Goal: Task Accomplishment & Management: Complete application form

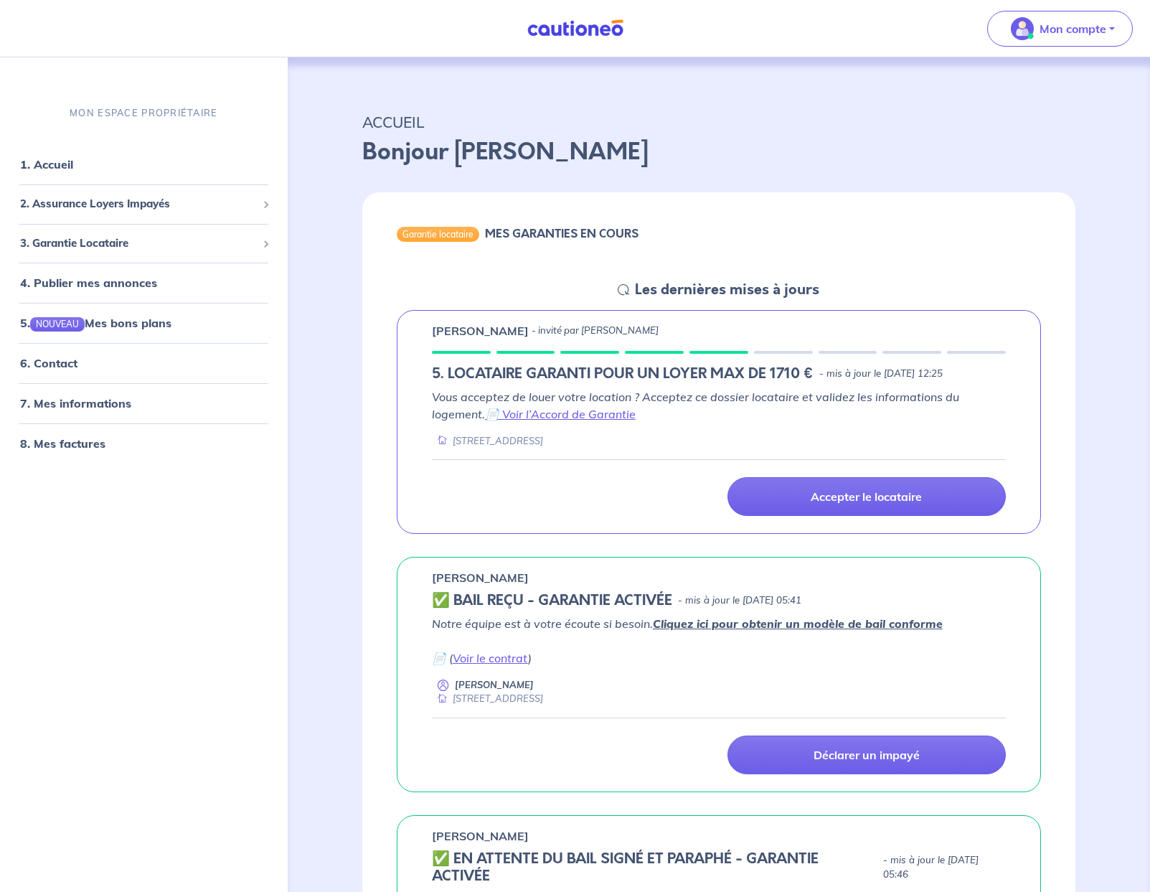
click at [385, 26] on nav "Mon compte MON ESPACE PROPRIÉTAIRE 1. Accueil 2. Assurance Loyers Impayés Sousc…" at bounding box center [575, 28] width 1150 height 57
click at [860, 492] on p "Accepter le locataire" at bounding box center [866, 496] width 111 height 14
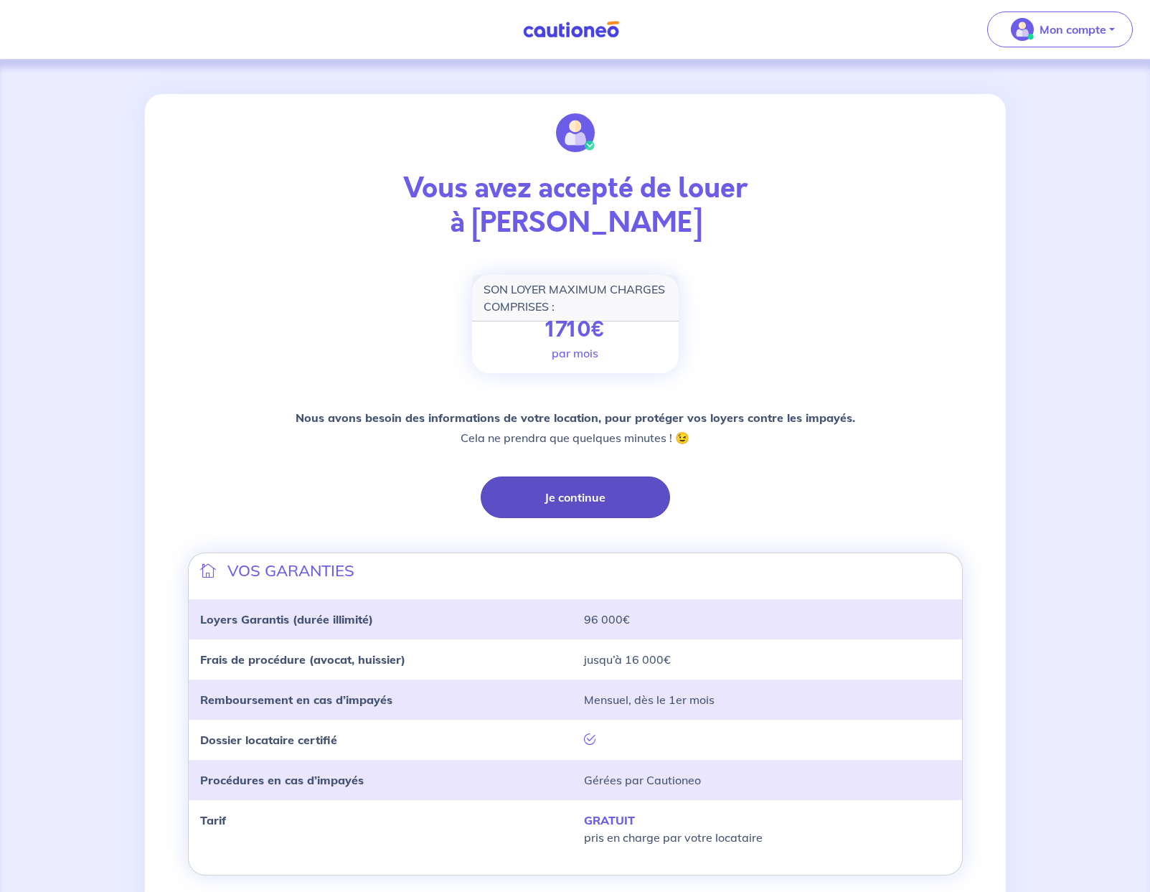
click at [601, 496] on button "Je continue" at bounding box center [575, 497] width 189 height 42
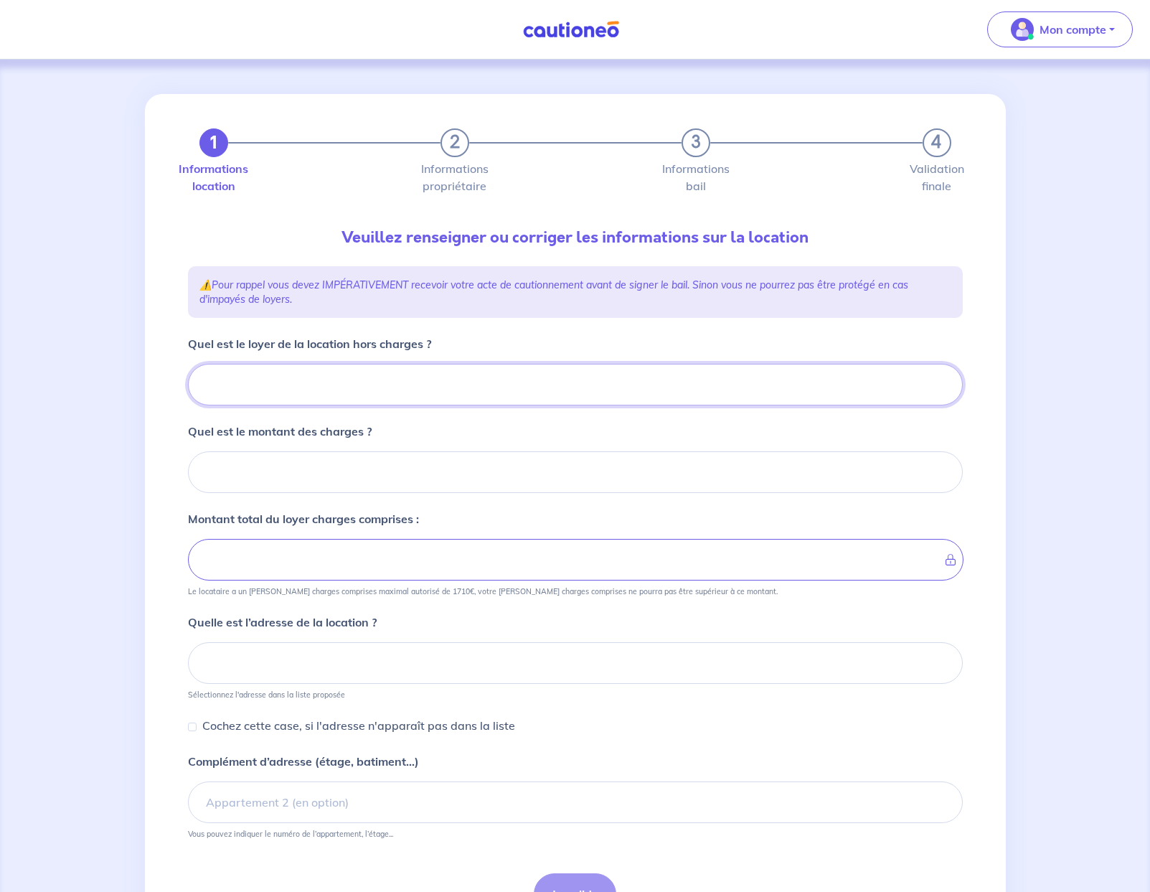
click at [311, 384] on input "Quel est le loyer de la location hors charges ?" at bounding box center [575, 385] width 775 height 42
type input "107"
type input "1070"
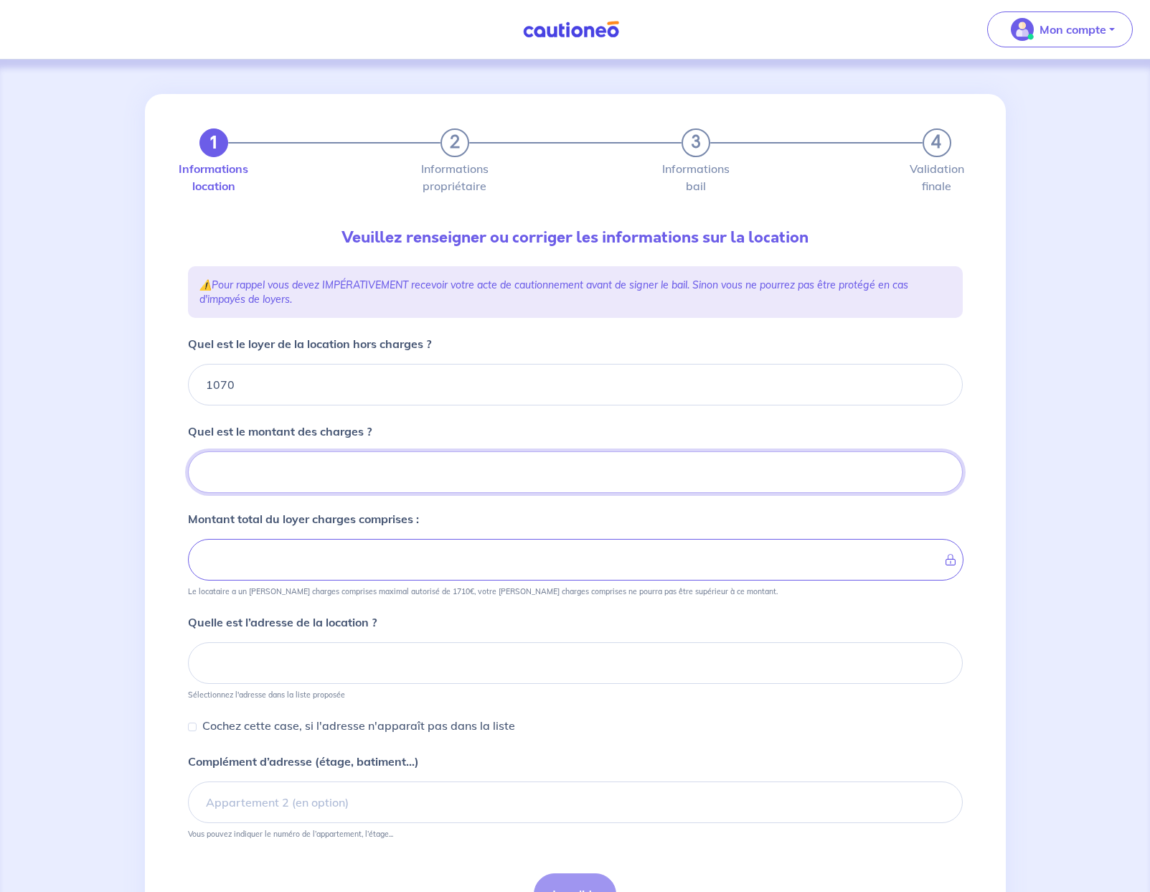
click at [370, 482] on input "Quel est le montant des charges ?" at bounding box center [575, 472] width 775 height 42
type input "70"
type input "1140"
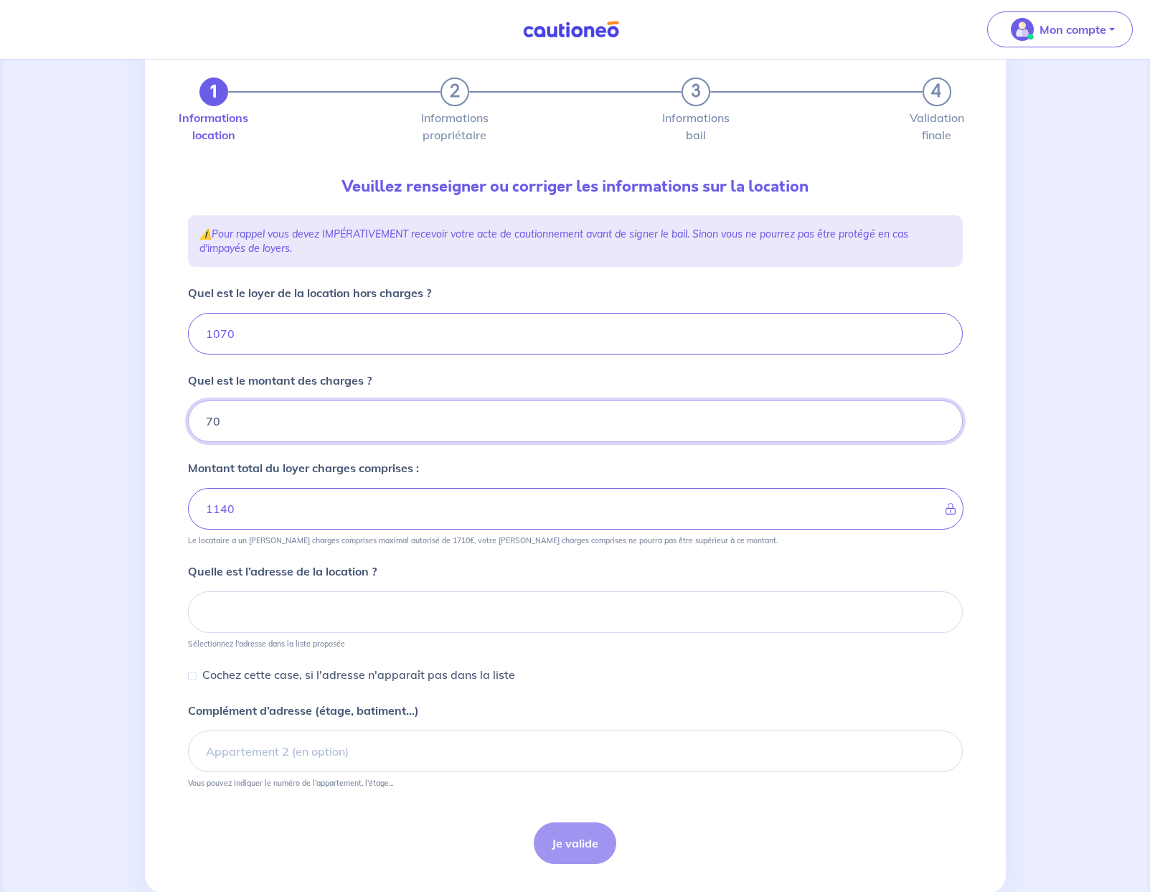
scroll to position [73, 0]
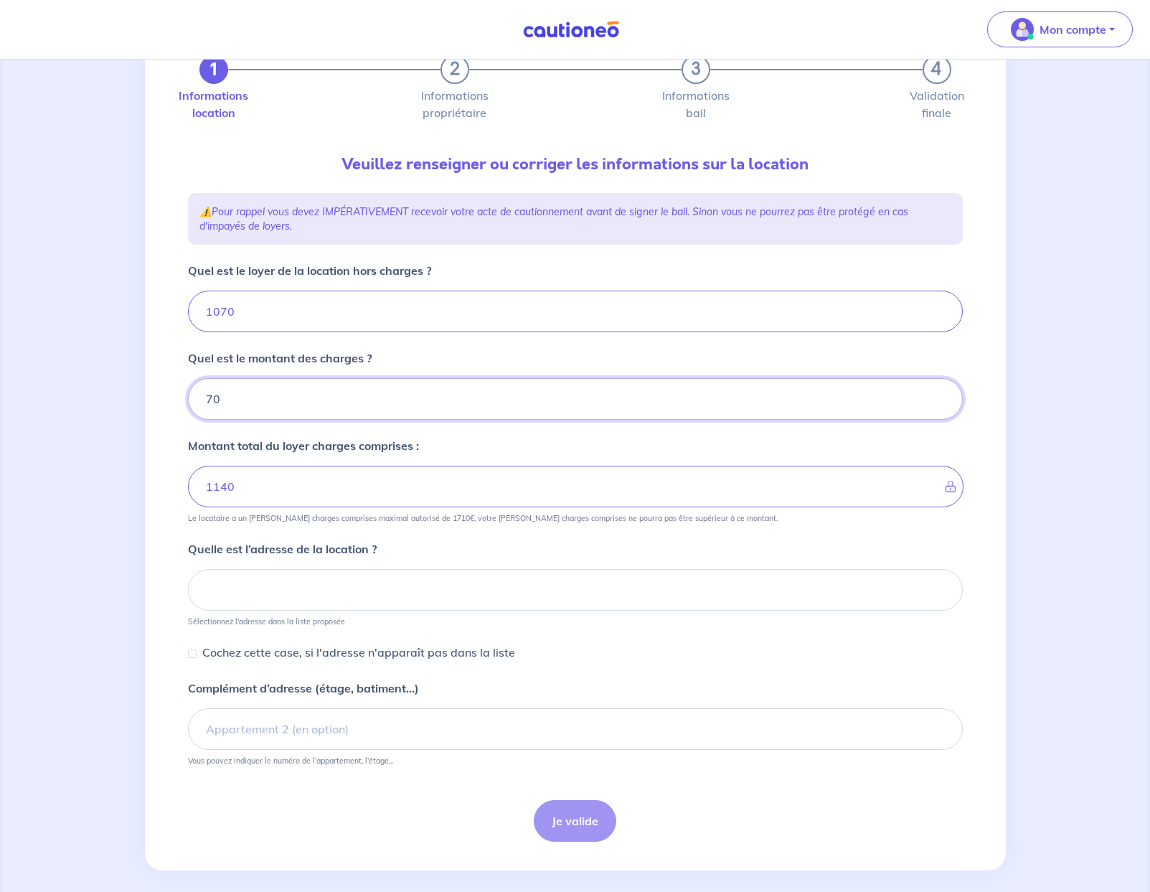
type input "70"
click at [405, 588] on input at bounding box center [575, 590] width 775 height 42
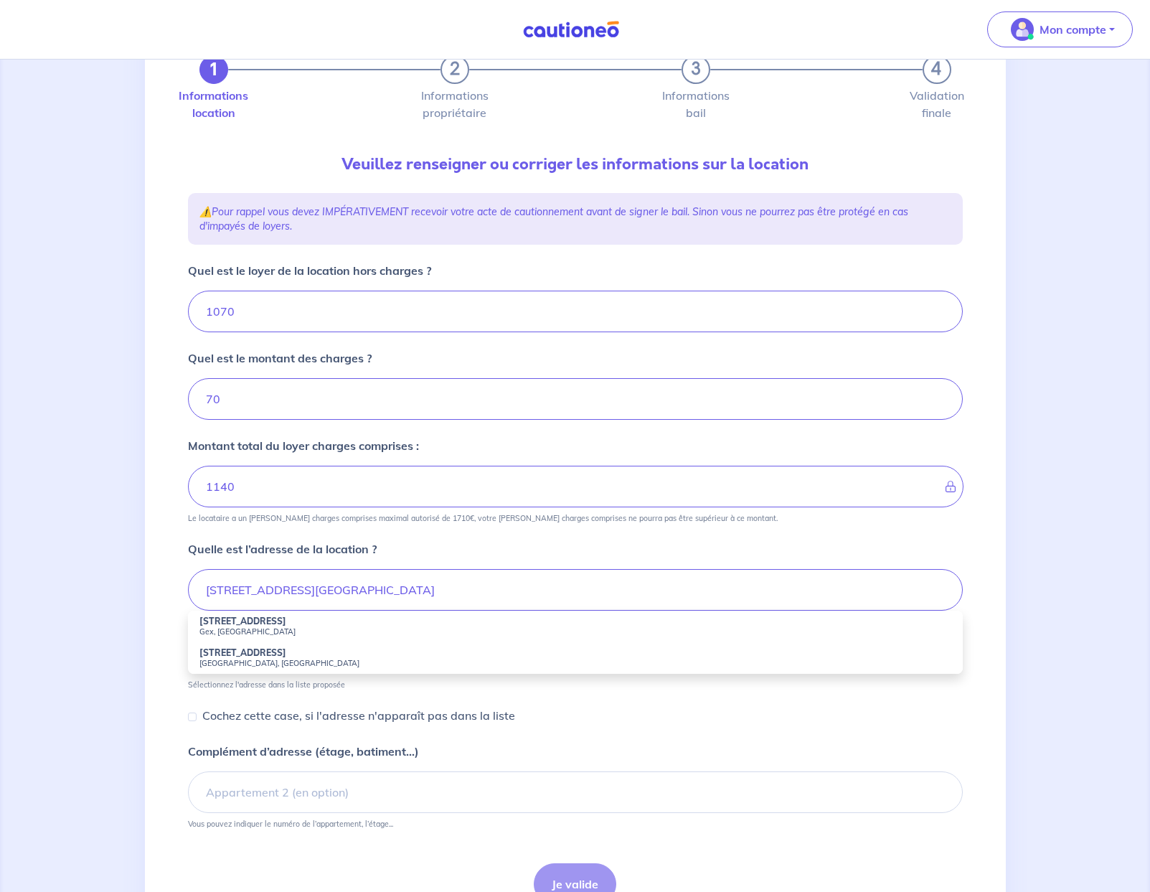
click at [248, 625] on strong "262 Avenue de Belle Ferme" at bounding box center [242, 621] width 87 height 11
type input "262 Avenue de Belle Ferme, Gex, France"
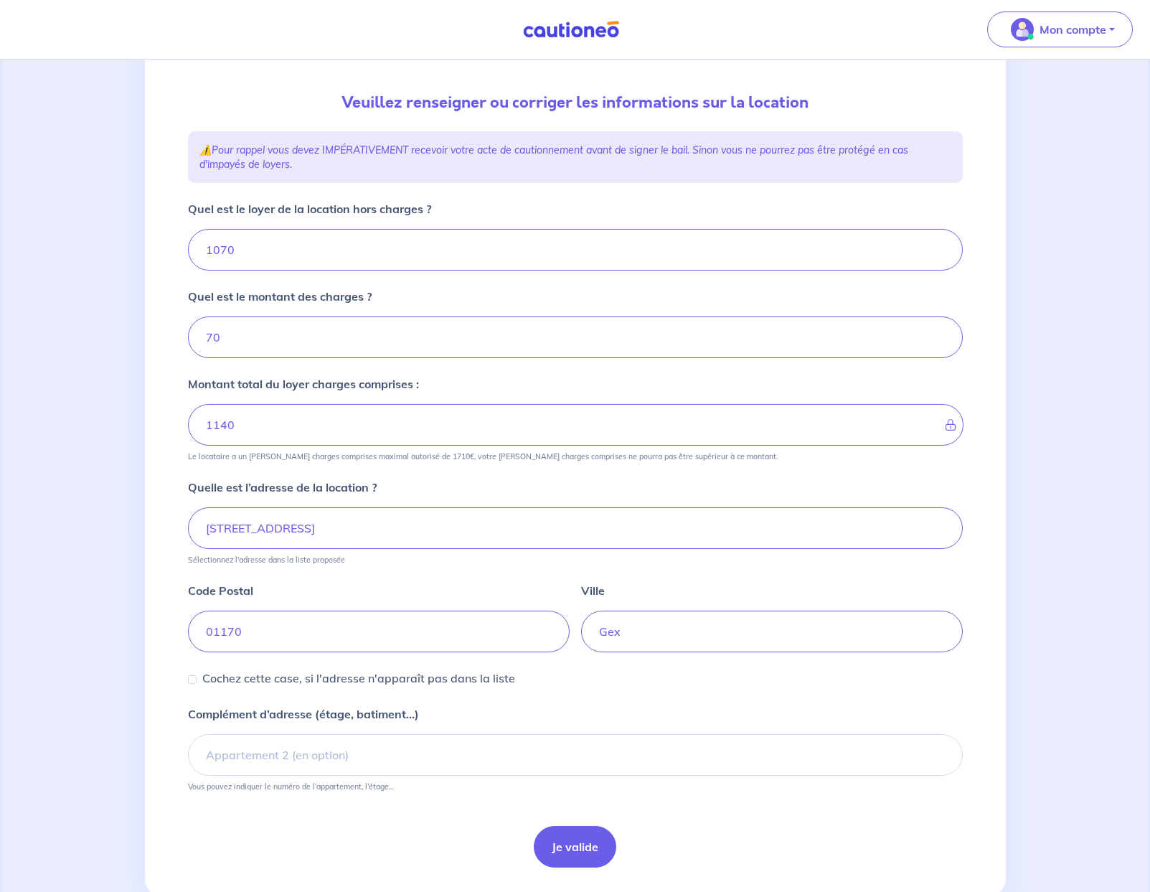
scroll to position [174, 0]
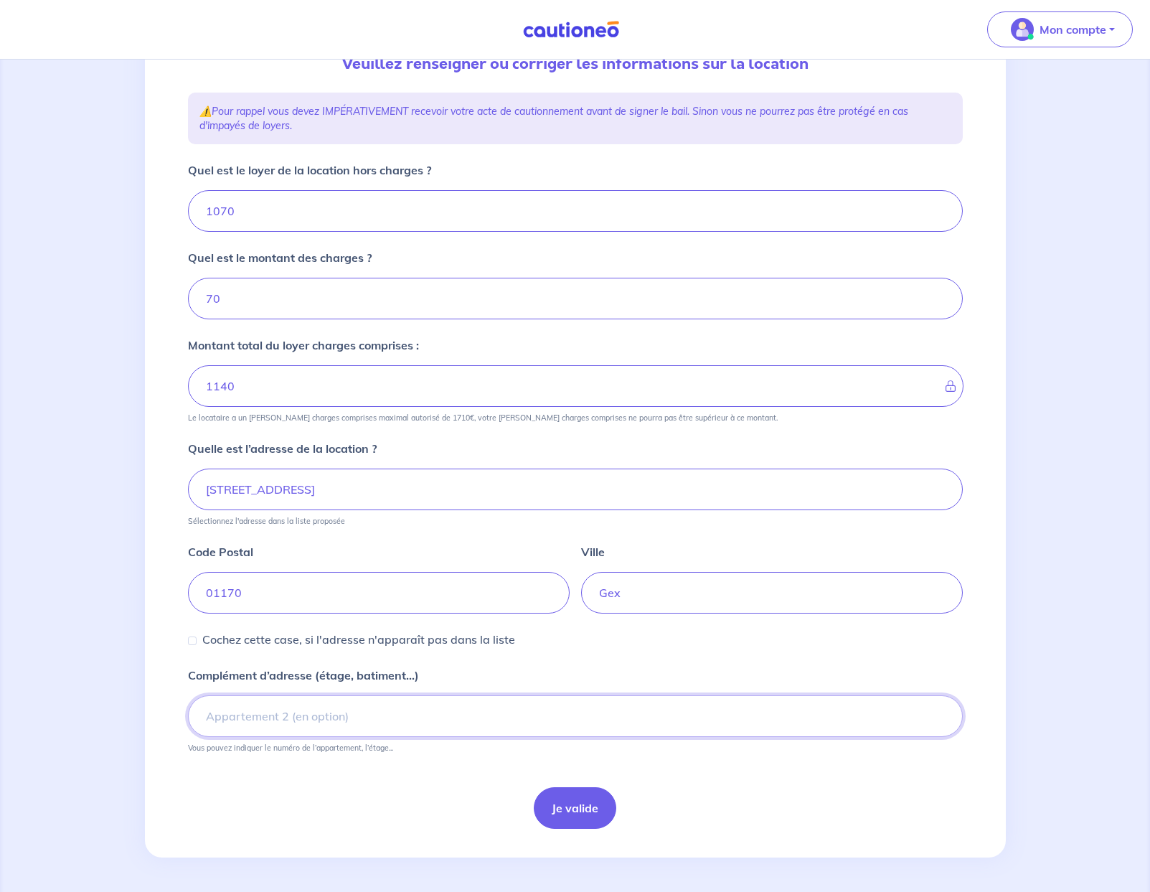
click at [331, 708] on input "Complément d’adresse (étage, batiment...)" at bounding box center [575, 716] width 775 height 42
click at [440, 709] on input "Complément d’adresse (étage, batiment...)" at bounding box center [575, 716] width 775 height 42
type input "Bâtiment D"
click at [581, 806] on button "Je valide" at bounding box center [575, 808] width 83 height 42
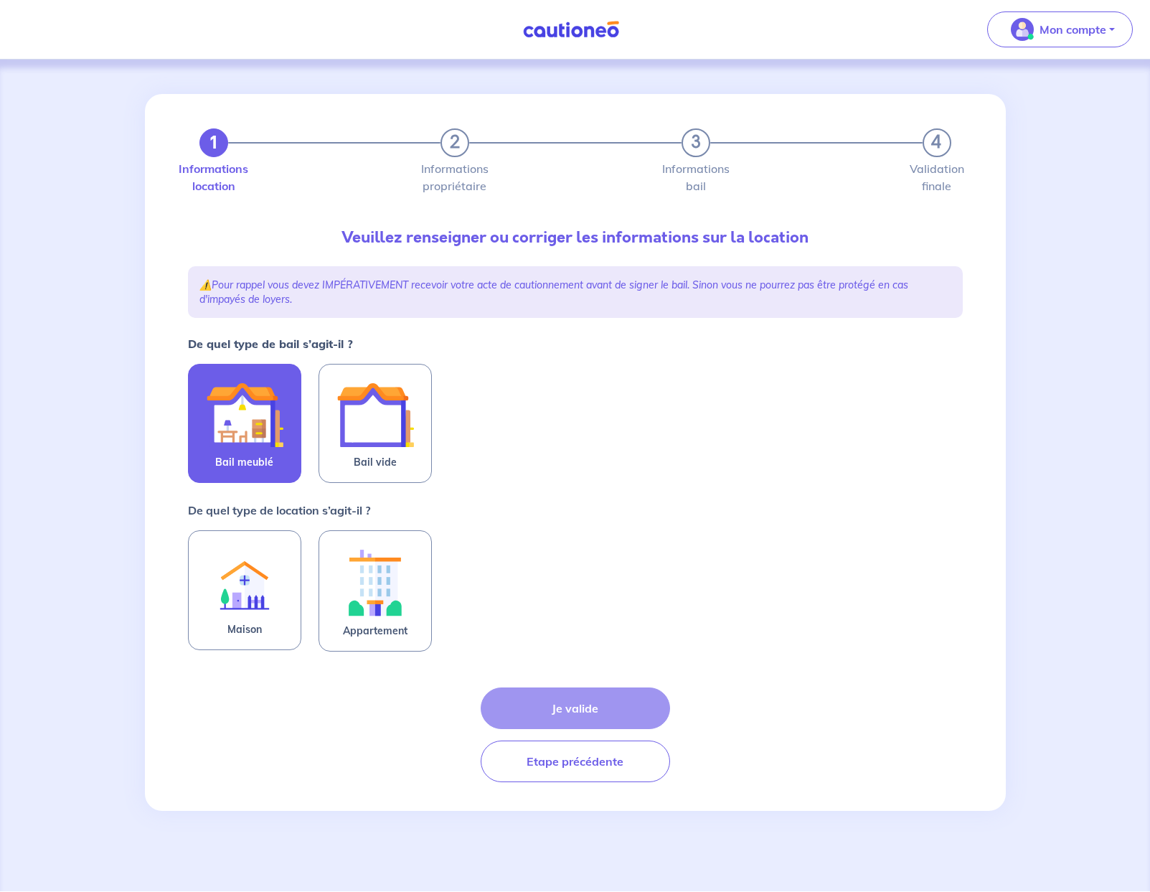
click at [228, 400] on img at bounding box center [245, 415] width 78 height 78
click at [0, 0] on input "Bail meublé" at bounding box center [0, 0] width 0 height 0
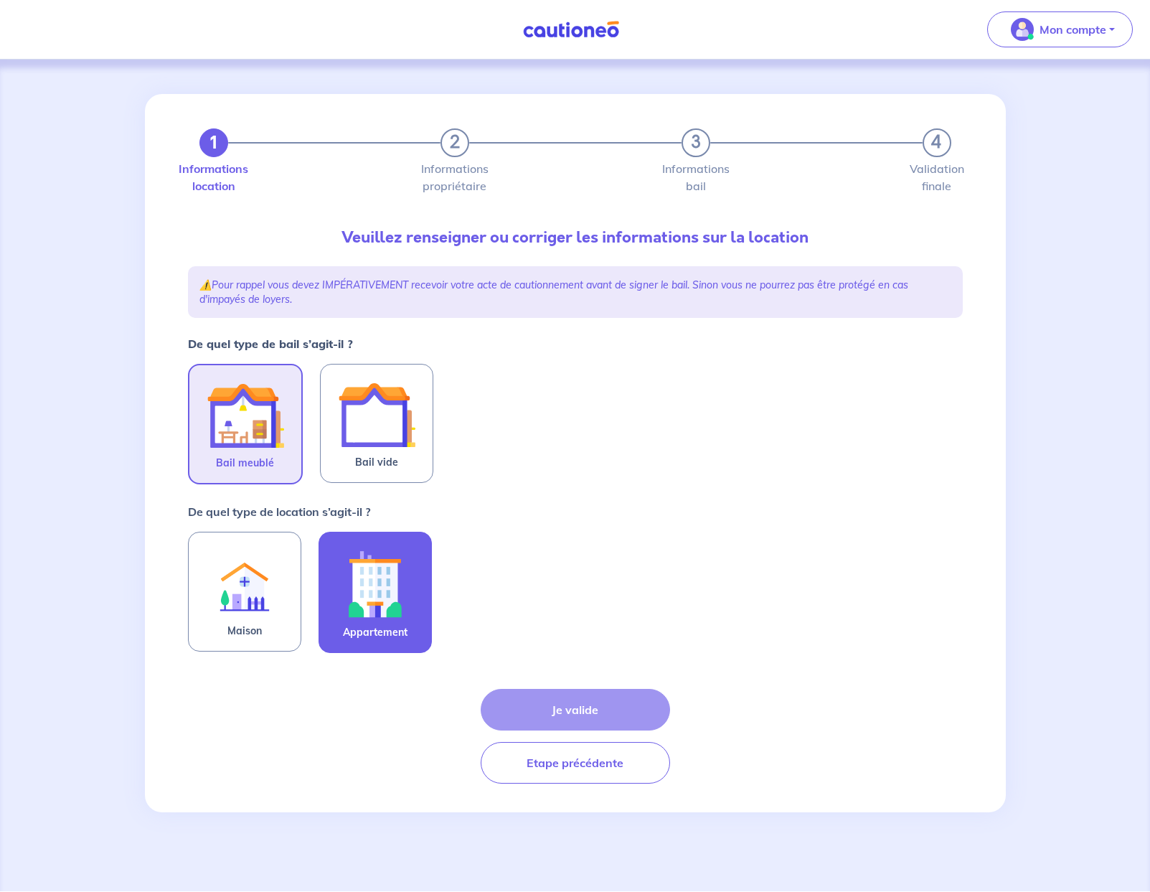
click at [395, 621] on img at bounding box center [376, 584] width 78 height 80
click at [0, 0] on input "Appartement" at bounding box center [0, 0] width 0 height 0
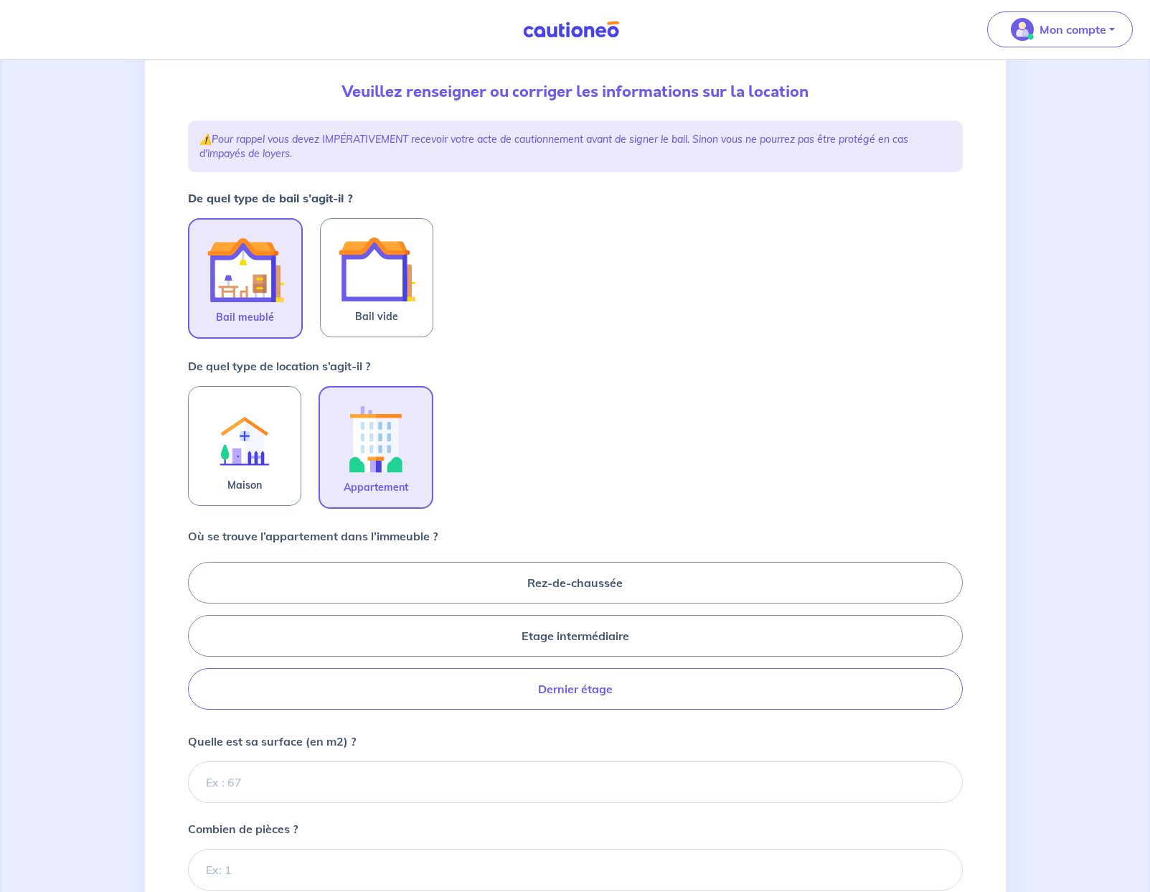
scroll to position [146, 0]
click at [604, 629] on label "Etage intermédiaire" at bounding box center [575, 635] width 775 height 42
click at [197, 630] on input "Etage intermédiaire" at bounding box center [192, 634] width 9 height 9
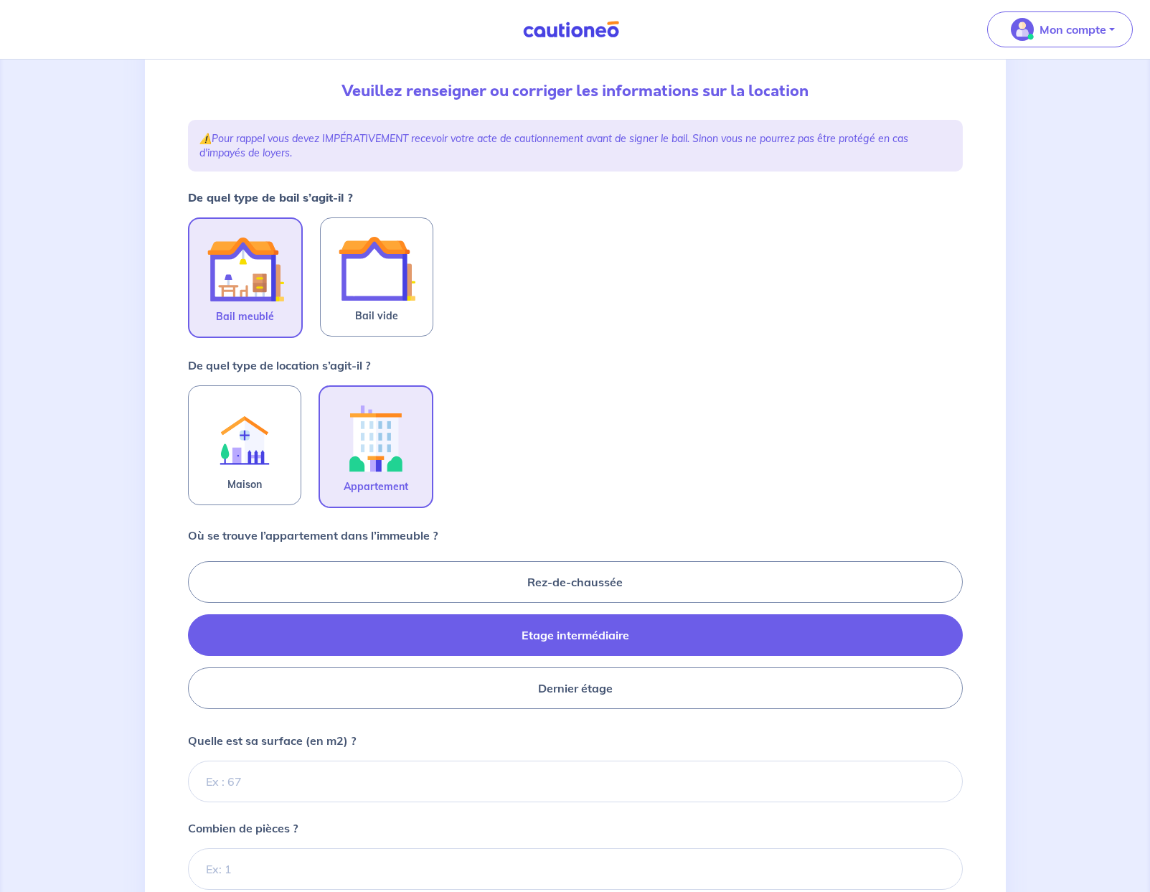
radio input "true"
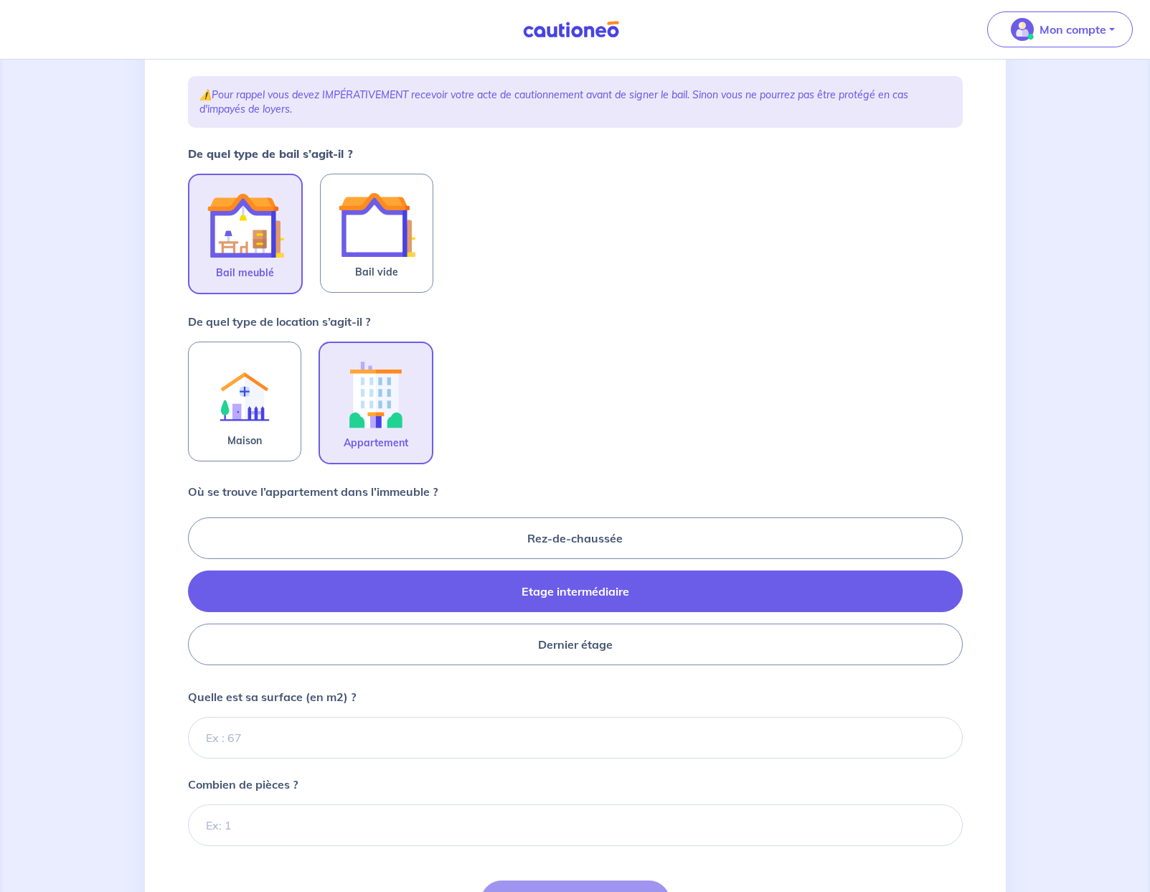
scroll to position [220, 0]
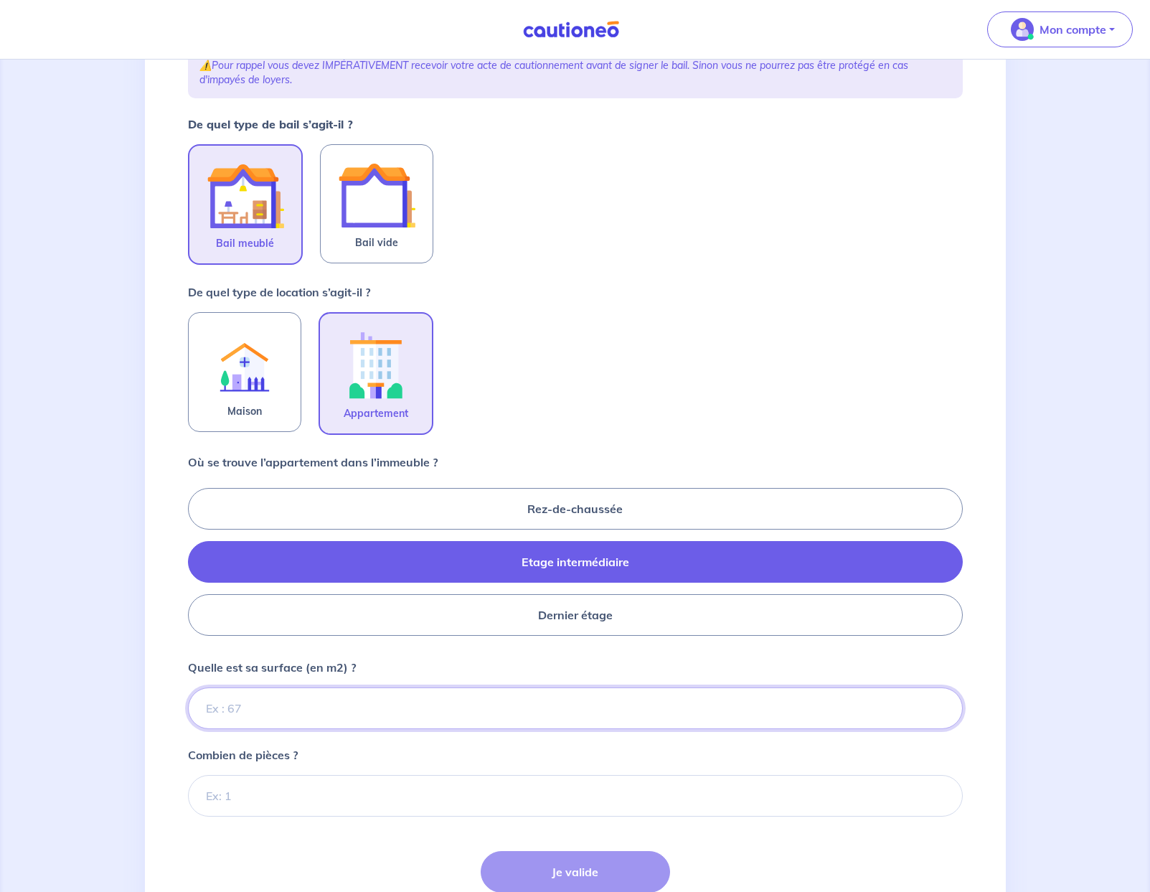
click at [342, 693] on input "Quelle est sa surface (en m2) ?" at bounding box center [575, 708] width 775 height 42
type input "38"
click at [400, 786] on input "Combien de pièces ?" at bounding box center [575, 796] width 775 height 42
type input "2"
click at [424, 715] on input "38" at bounding box center [575, 708] width 775 height 42
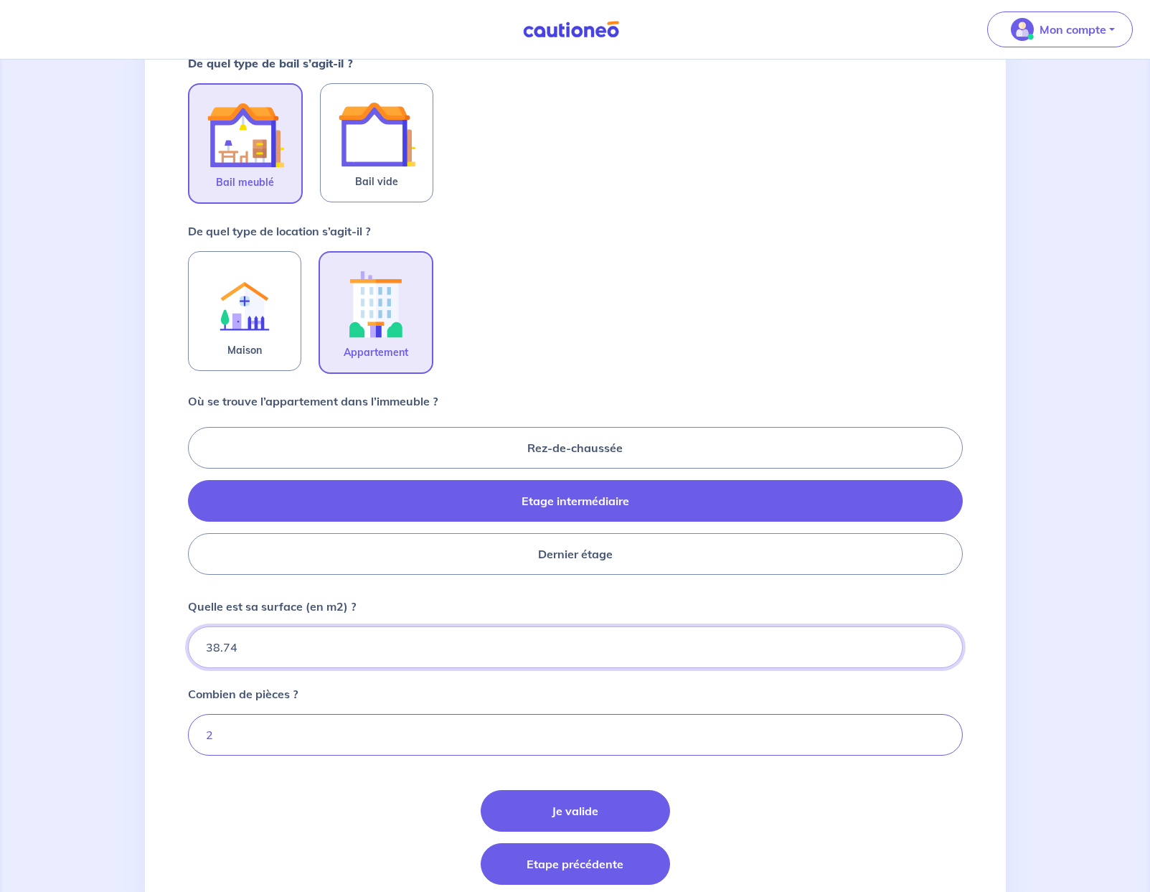
scroll to position [337, 0]
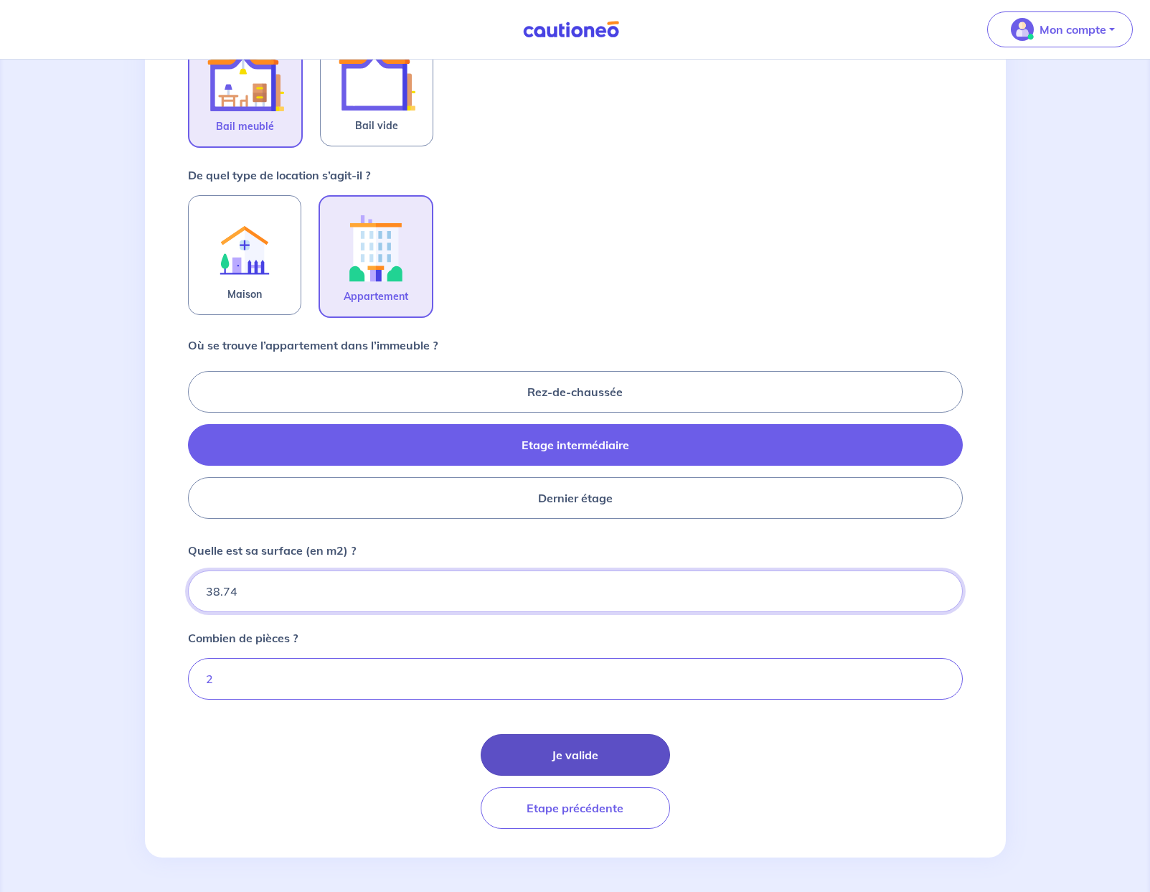
type input "38.74"
click at [603, 756] on button "Je valide" at bounding box center [575, 755] width 189 height 42
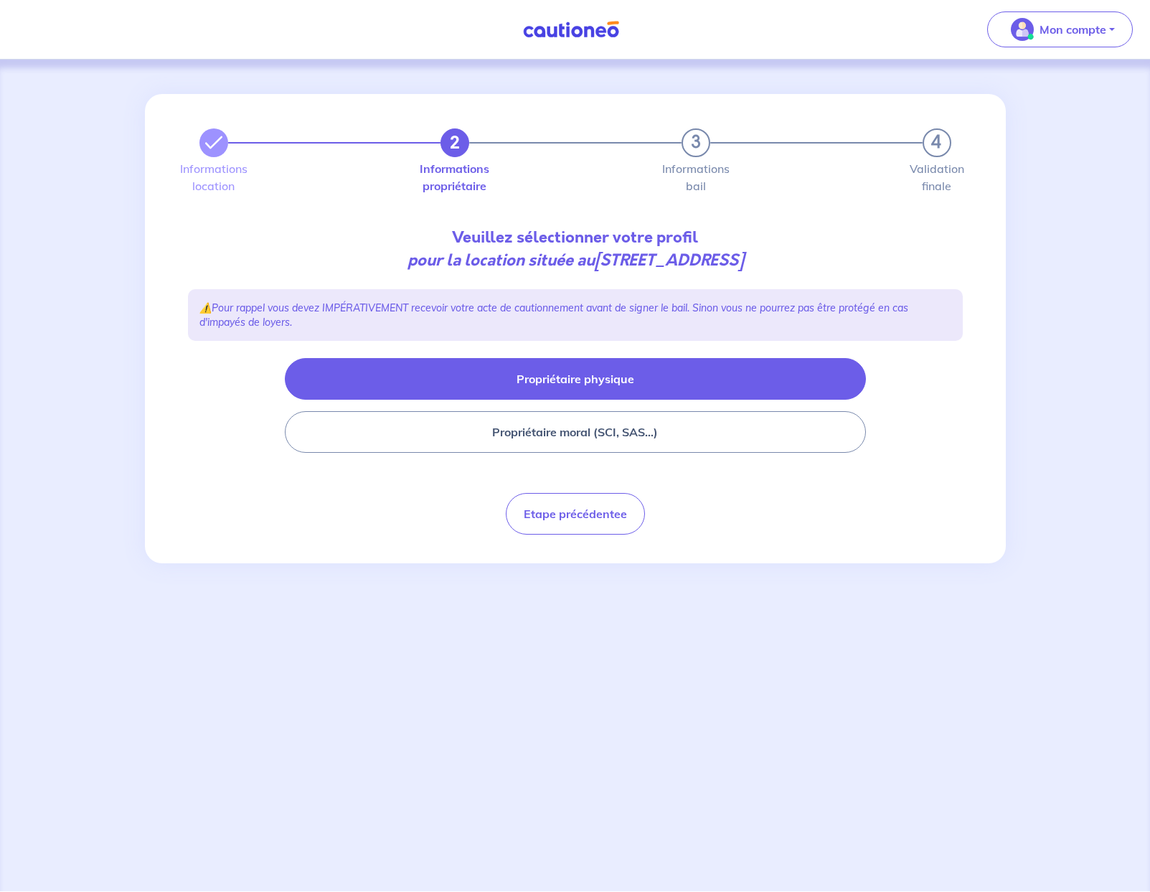
click at [537, 377] on button "Propriétaire physique" at bounding box center [575, 379] width 581 height 42
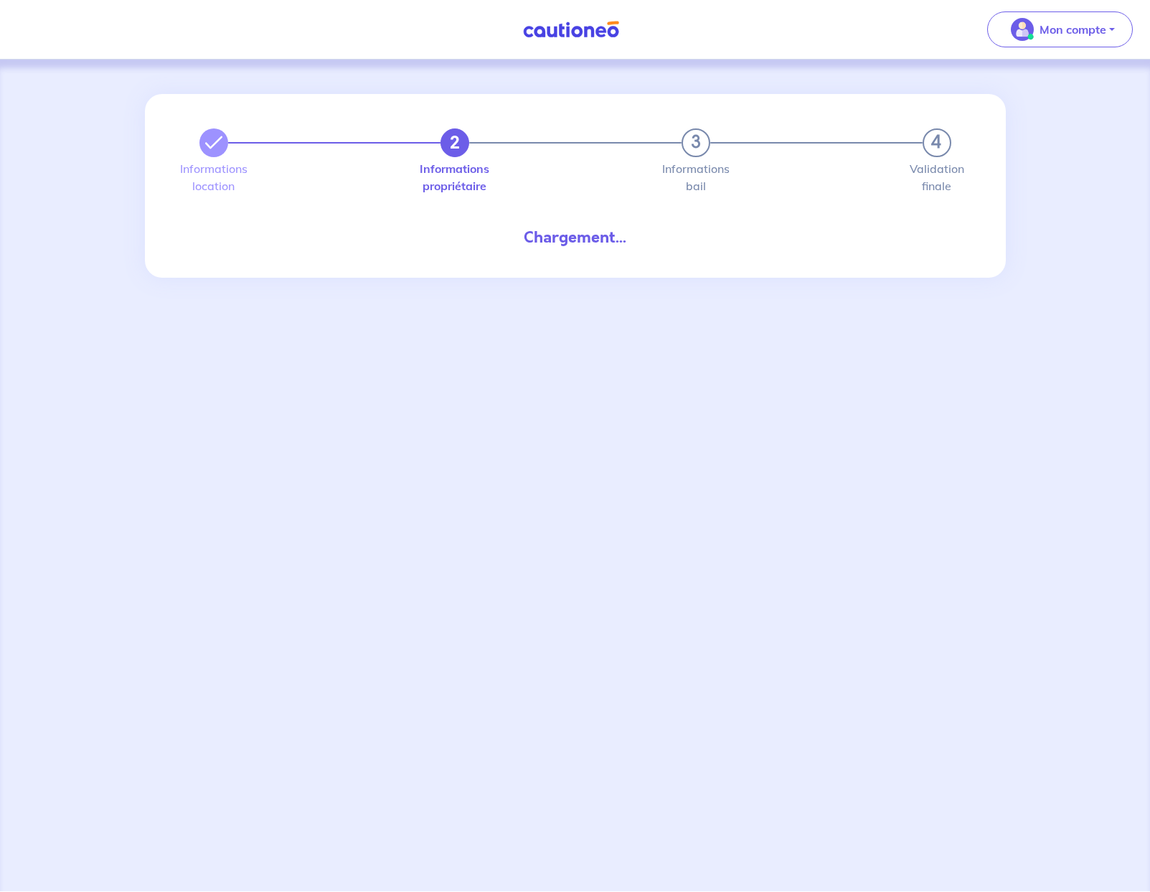
select select "FR"
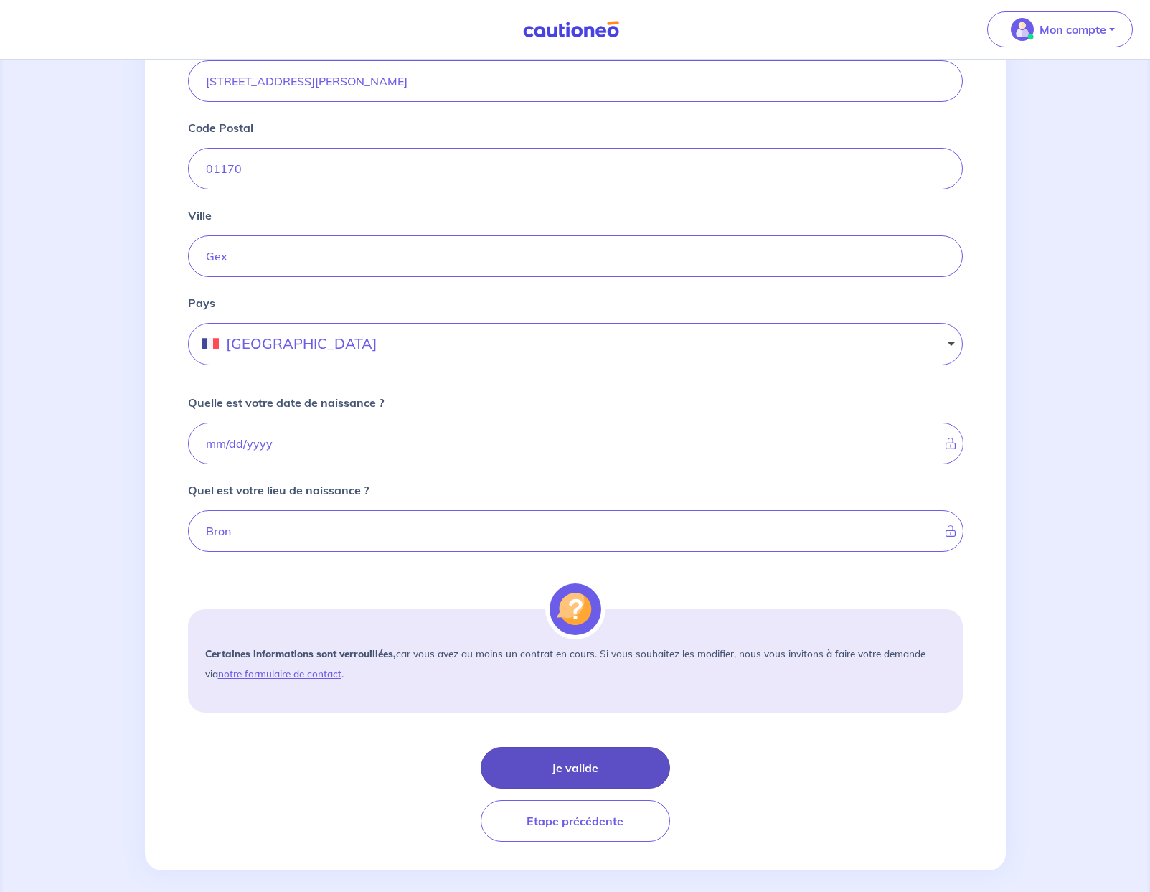
scroll to position [701, 0]
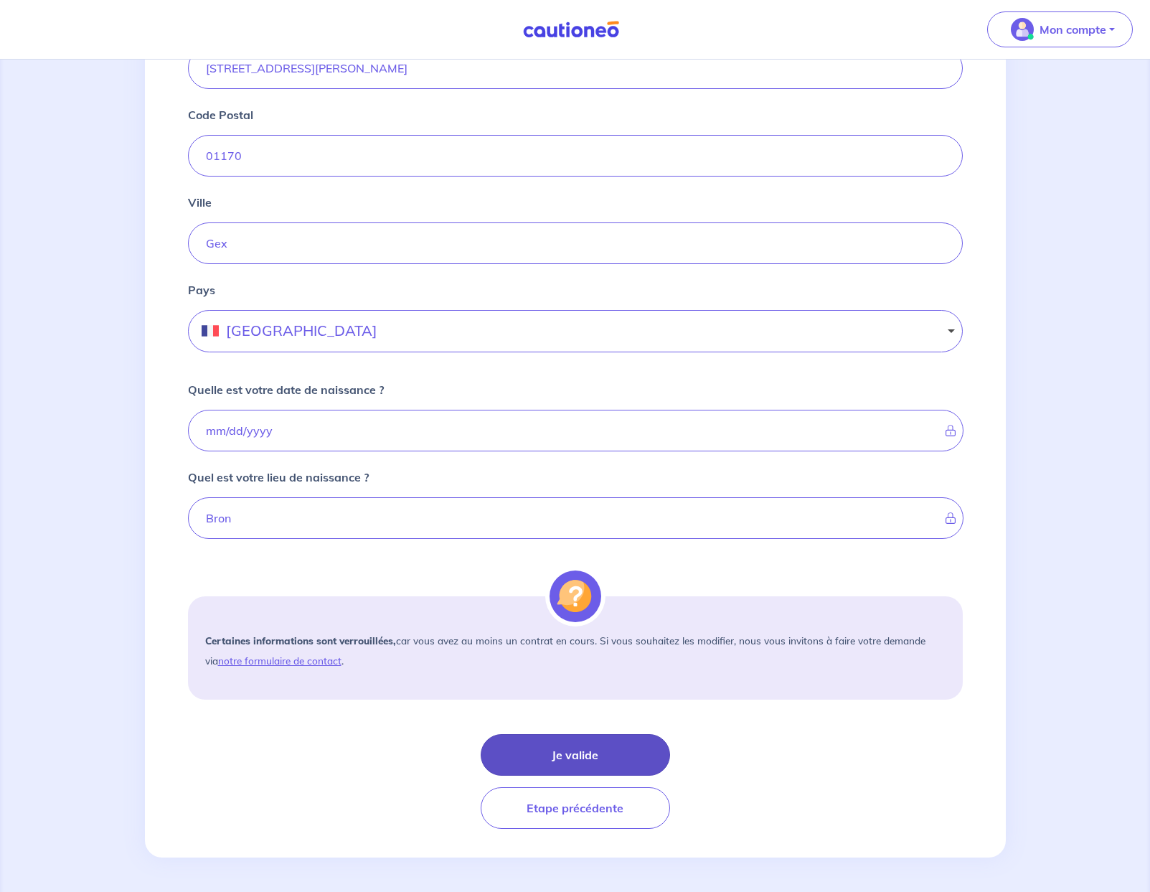
click at [605, 756] on button "Je valide" at bounding box center [575, 755] width 189 height 42
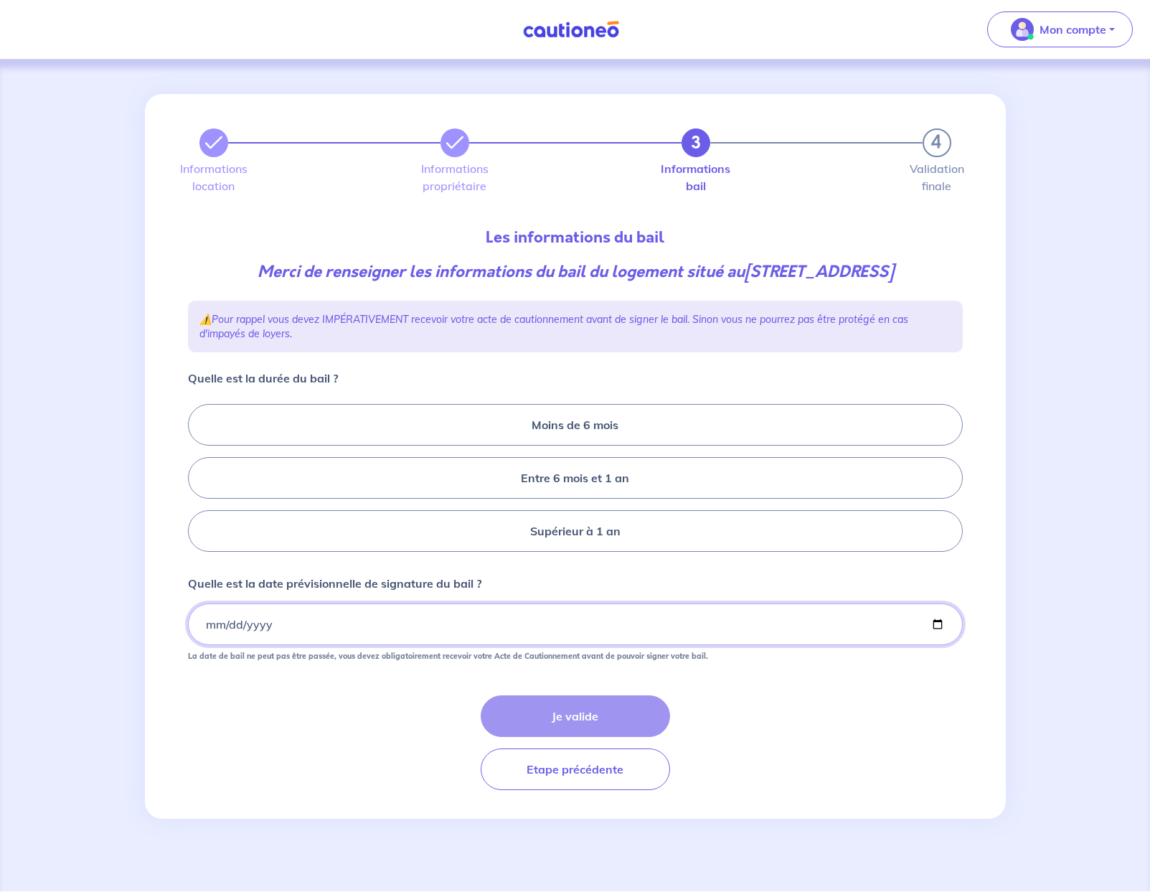
click at [385, 634] on input "Quelle est la date prévisionnelle de signature du bail ?" at bounding box center [575, 624] width 775 height 42
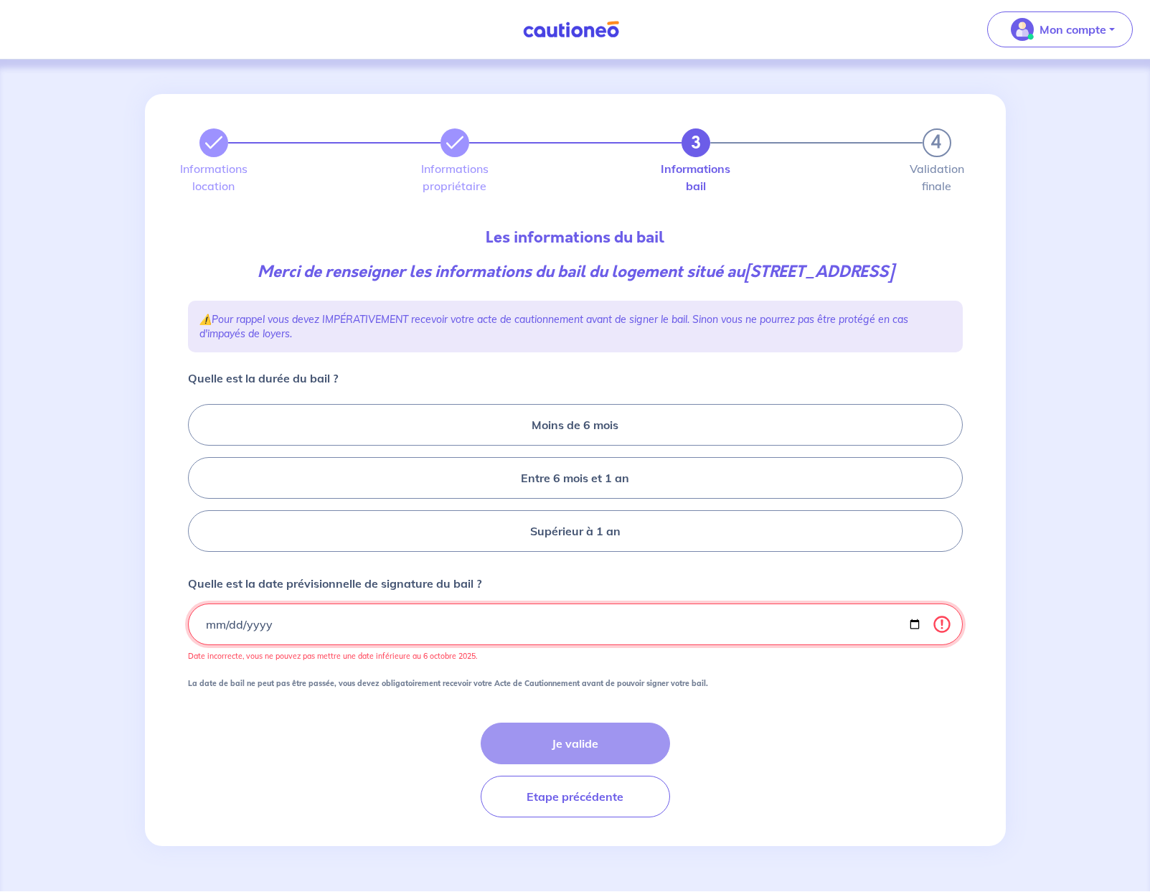
click at [242, 645] on input "2025-09-12" at bounding box center [575, 624] width 775 height 42
type input "2025-10-12"
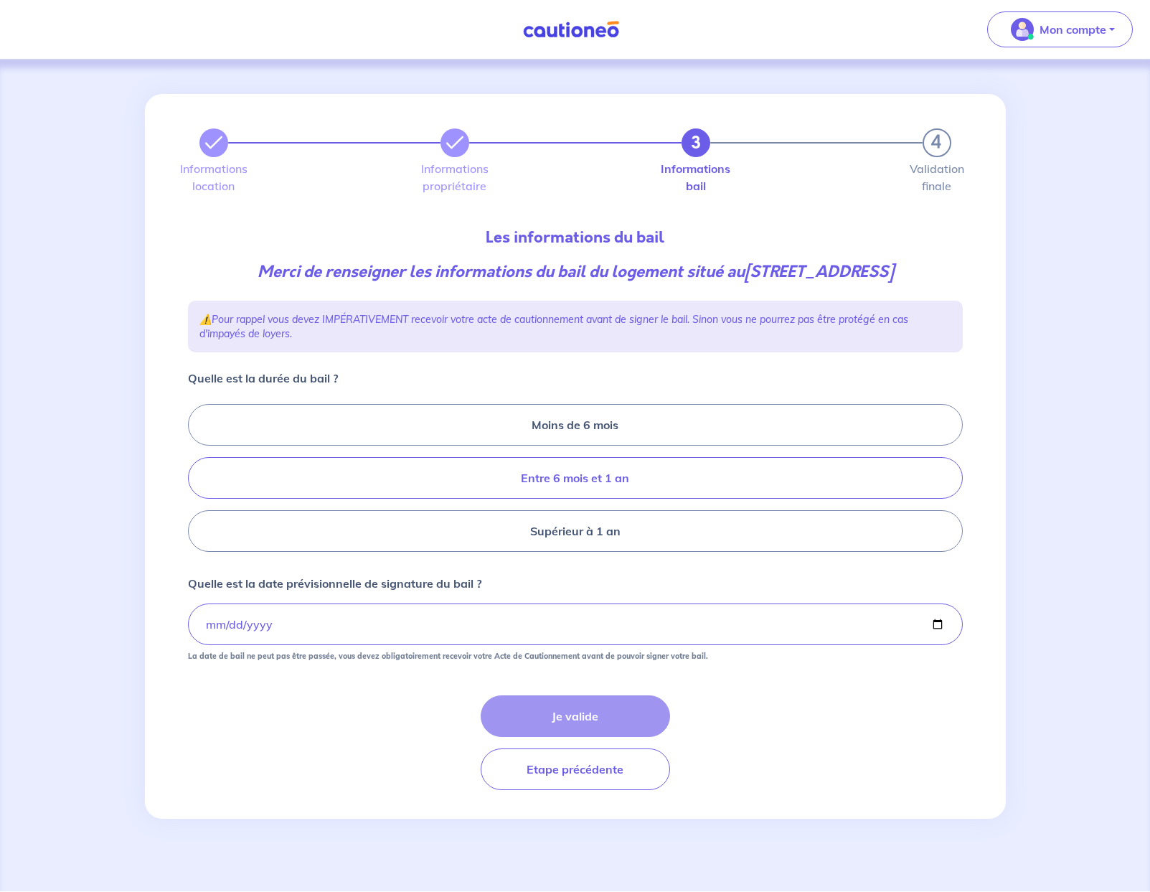
click at [624, 498] on label "Entre 6 mois et 1 an" at bounding box center [575, 478] width 775 height 42
click at [197, 483] on input "Entre 6 mois et 1 an" at bounding box center [192, 478] width 9 height 9
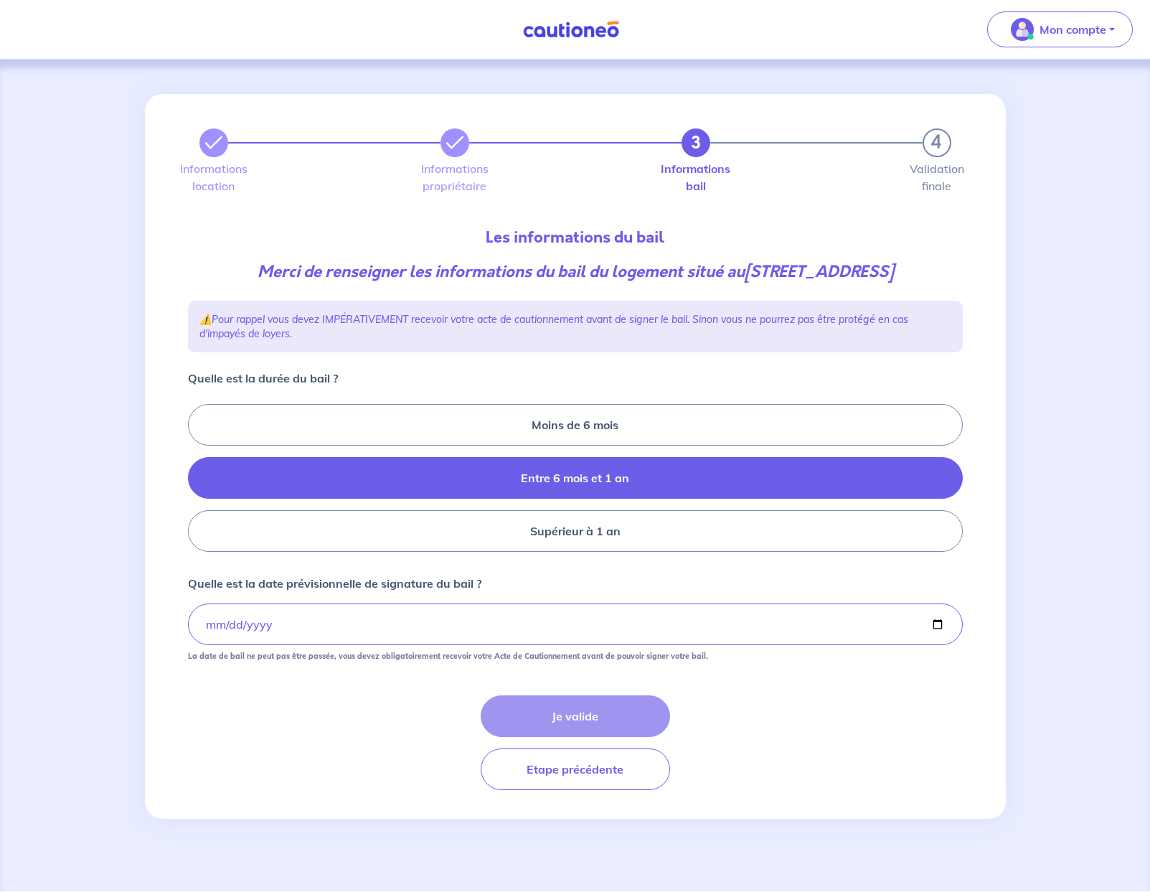
radio input "true"
click at [616, 737] on button "Je valide" at bounding box center [575, 716] width 189 height 42
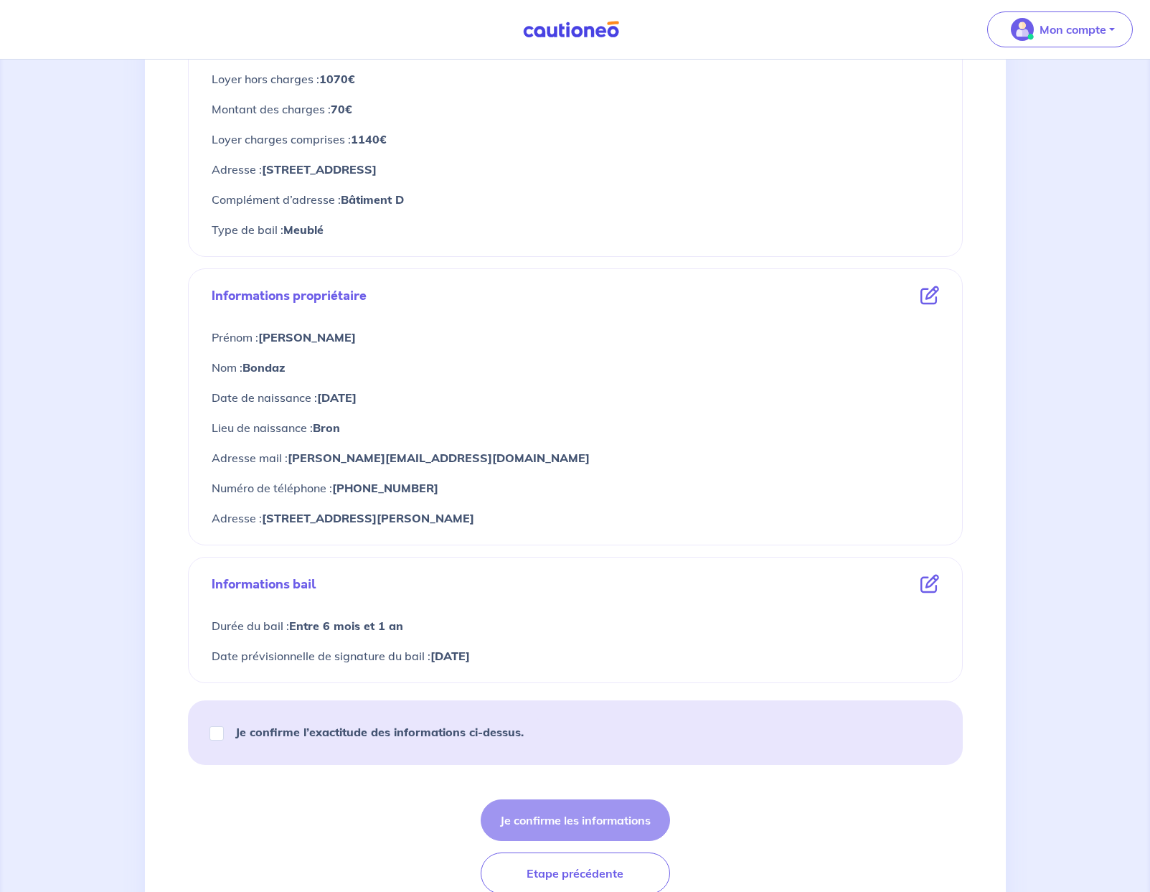
scroll to position [366, 0]
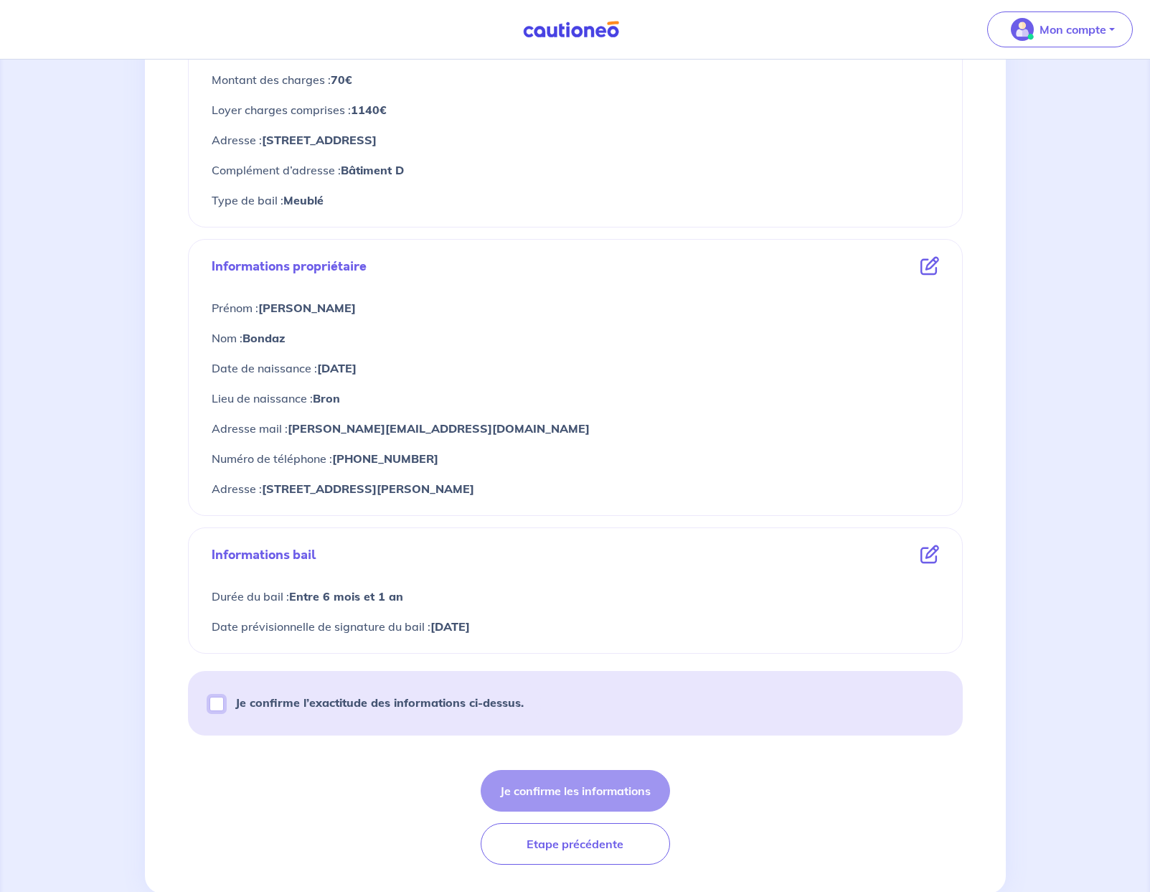
click at [223, 703] on input "Je confirme l’exactitude des informations ci-dessus." at bounding box center [217, 704] width 14 height 14
checkbox input "true"
click at [606, 786] on button "Je confirme les informations" at bounding box center [575, 791] width 189 height 42
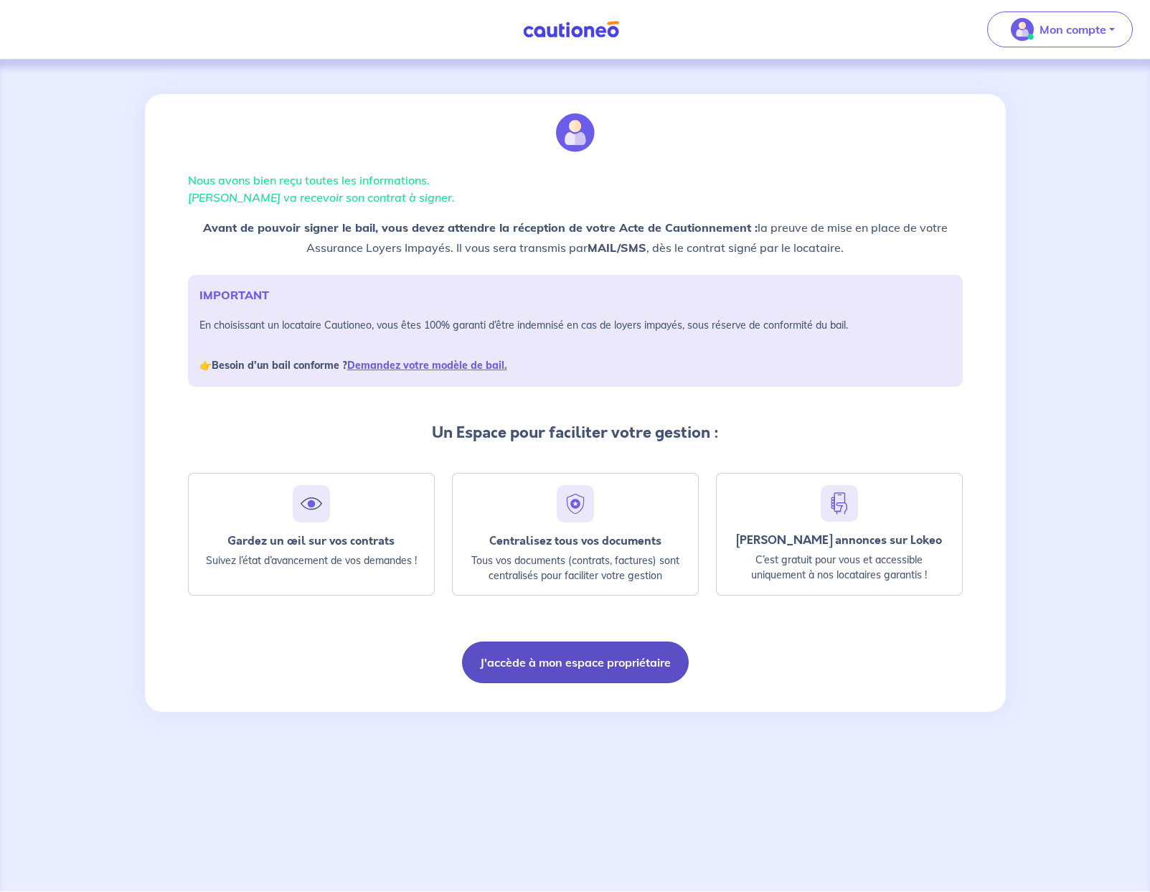
click at [624, 664] on button "J'accède à mon espace propriétaire" at bounding box center [575, 663] width 227 height 42
